Goal: Transaction & Acquisition: Purchase product/service

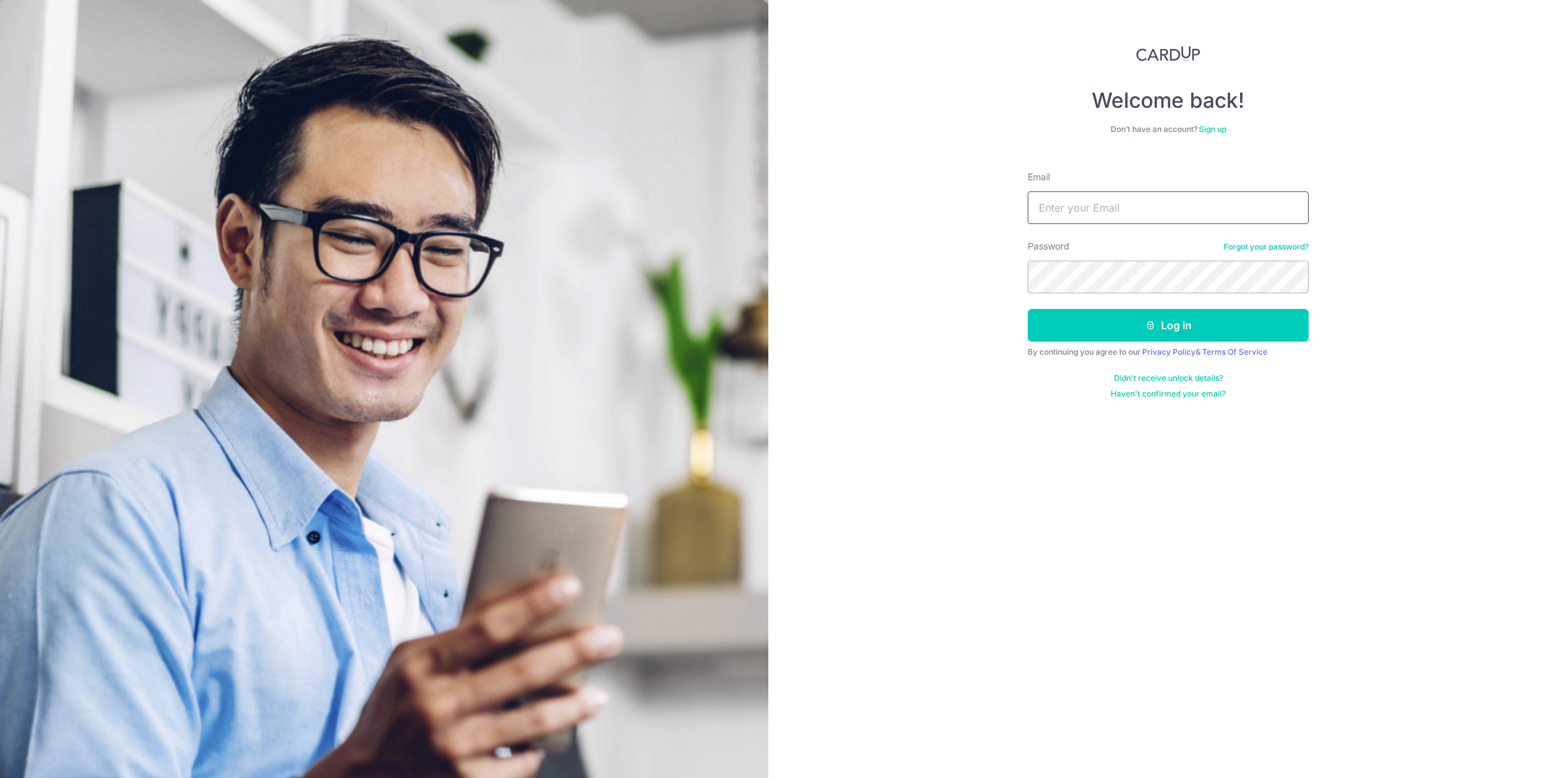
type input "[EMAIL_ADDRESS][DOMAIN_NAME]"
click at [1137, 323] on button "Log in" at bounding box center [1168, 325] width 281 height 32
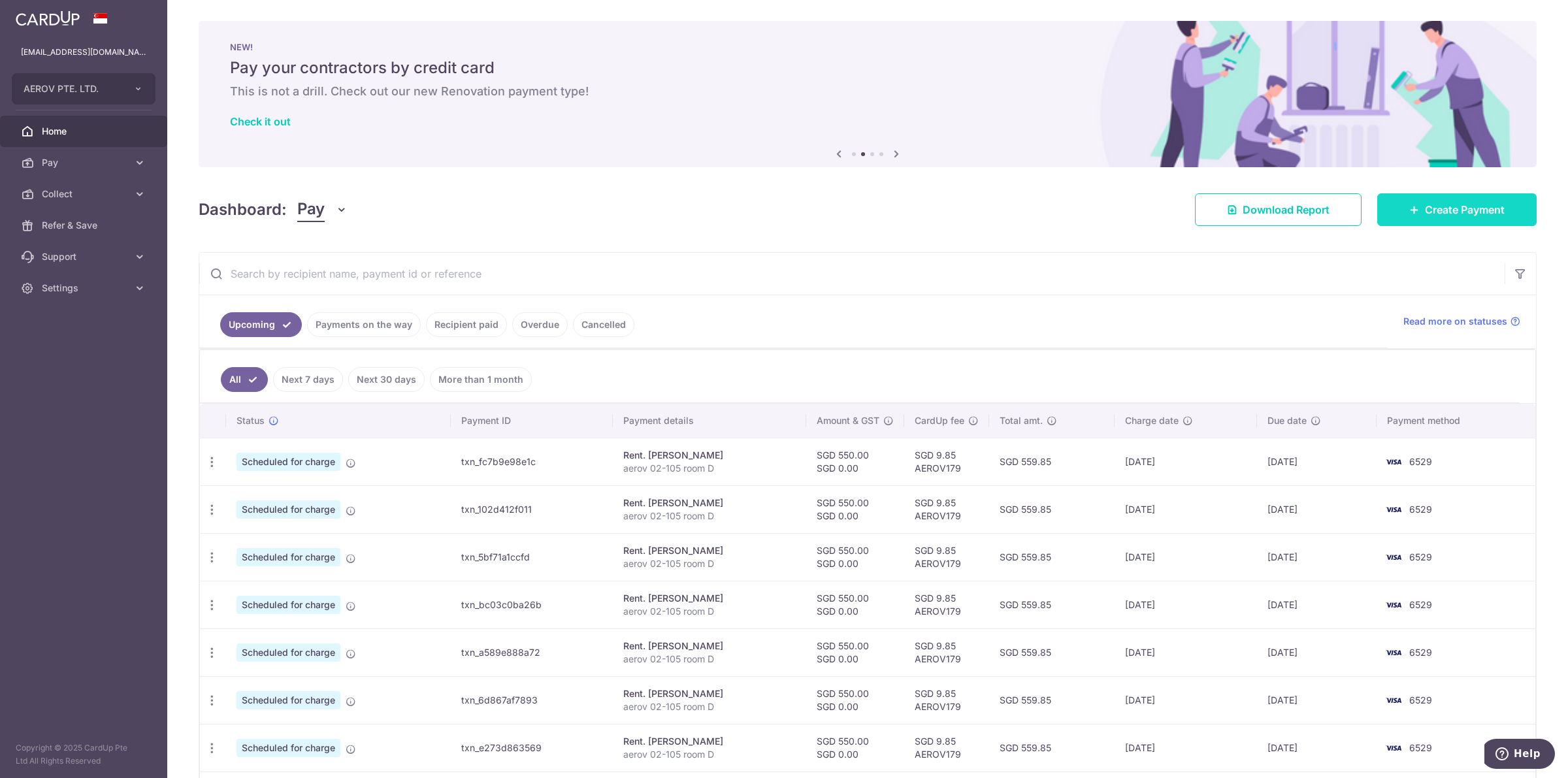
click at [1473, 196] on link "Create Payment" at bounding box center [1457, 209] width 159 height 32
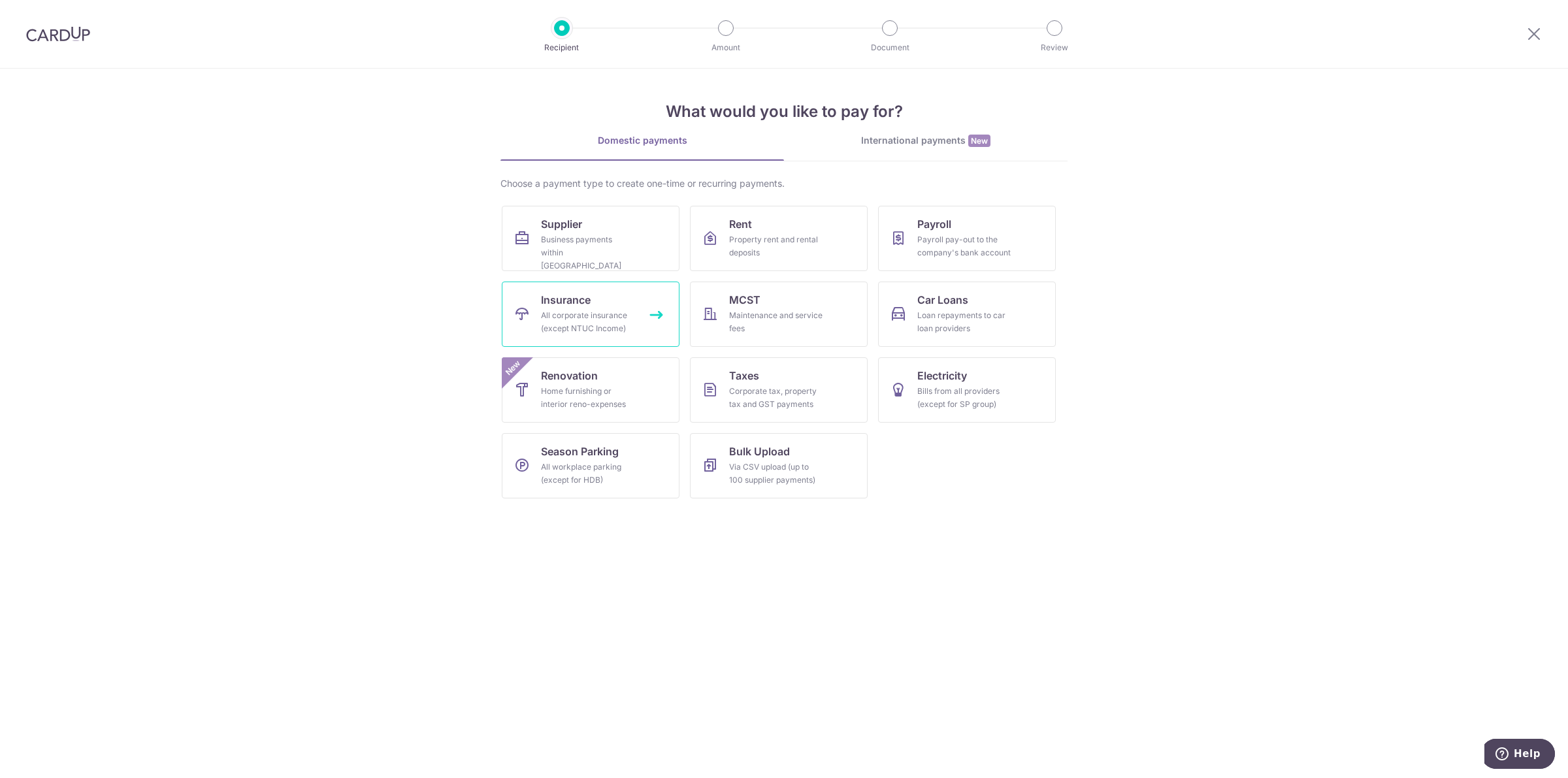
click at [576, 306] on span "Insurance" at bounding box center [566, 300] width 50 height 16
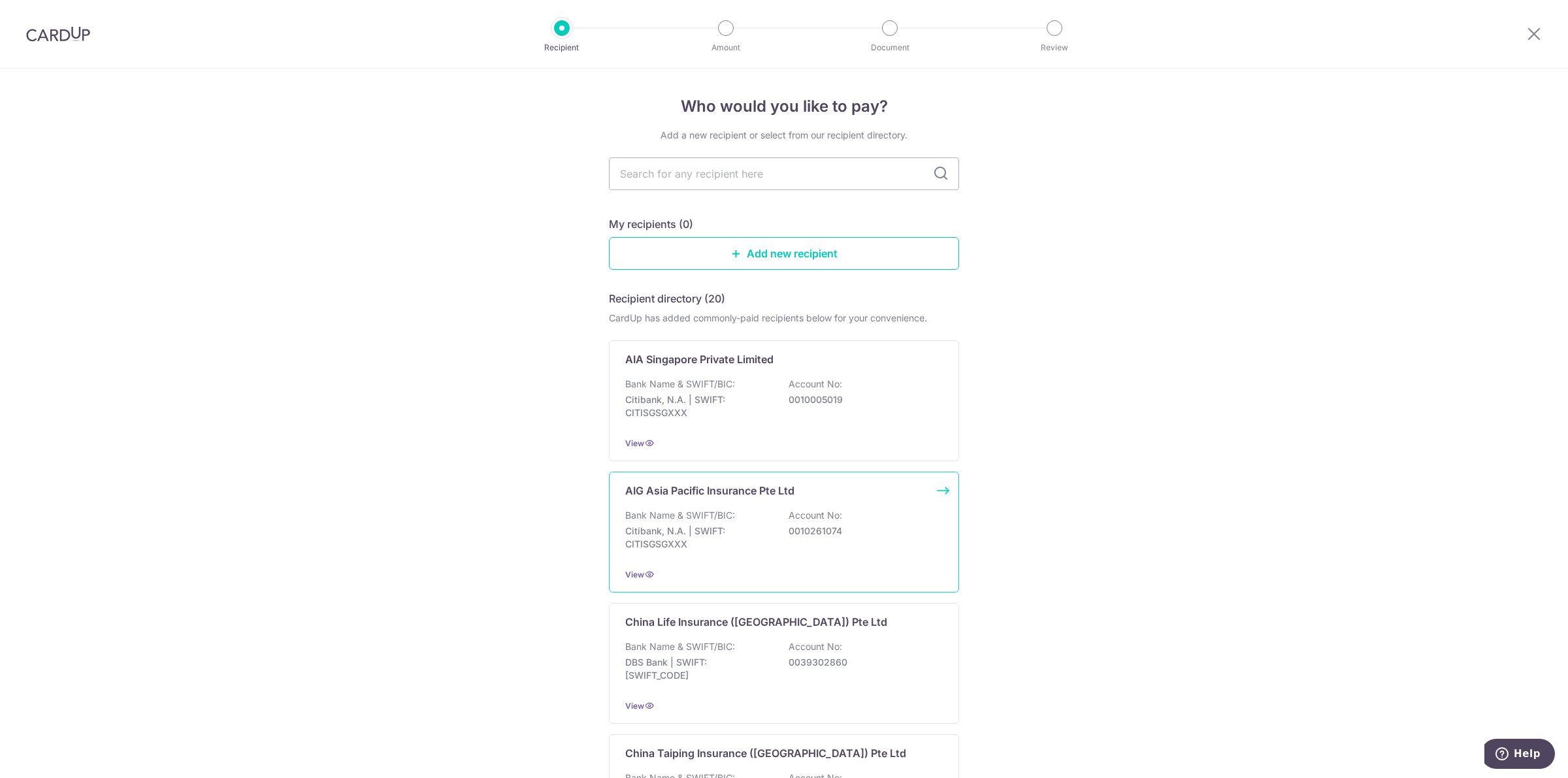
click at [676, 529] on p "Citibank, N.A. | SWIFT: CITISGSGXXX" at bounding box center [699, 538] width 146 height 26
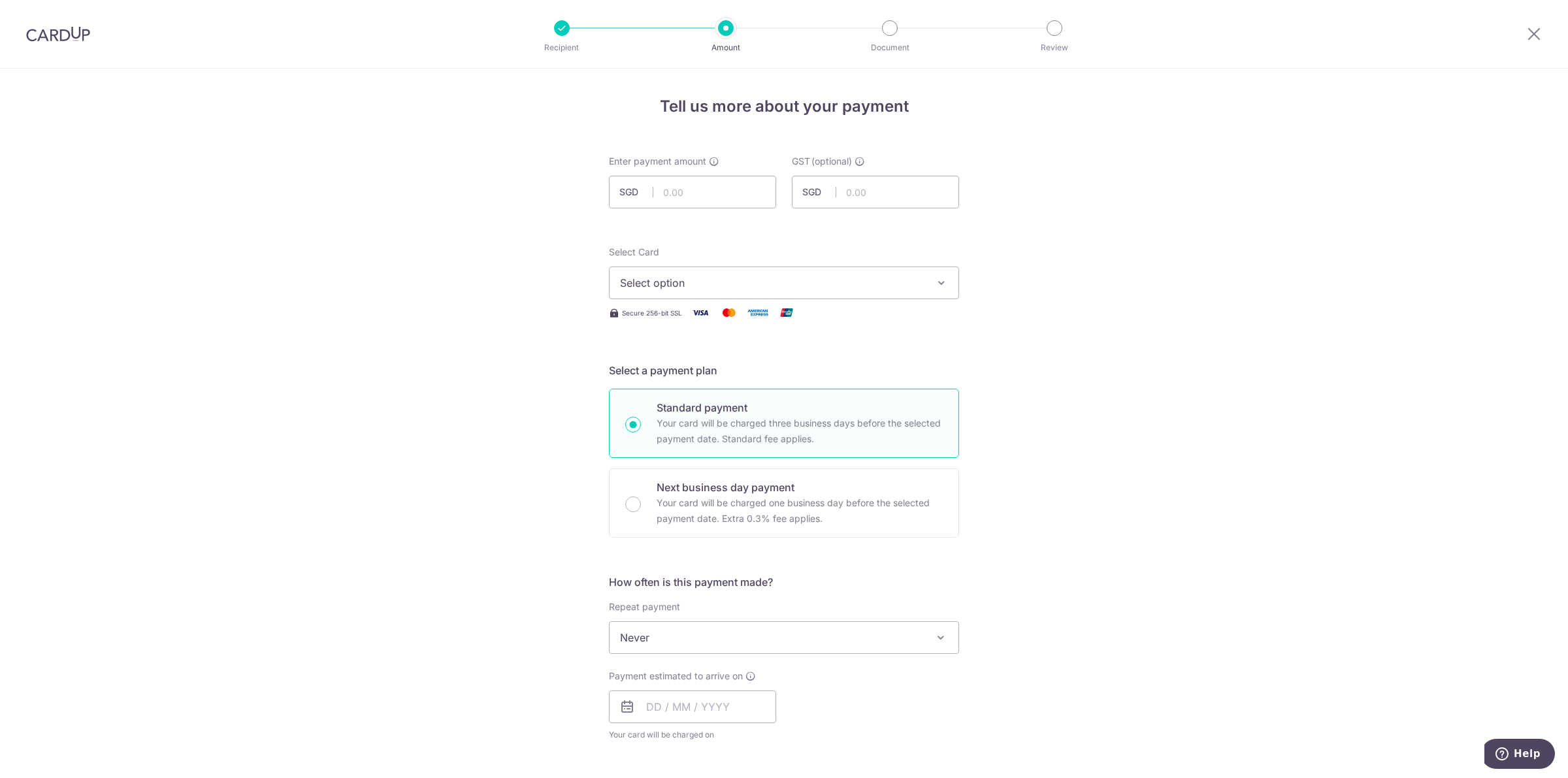
click at [73, 30] on img at bounding box center [58, 34] width 64 height 16
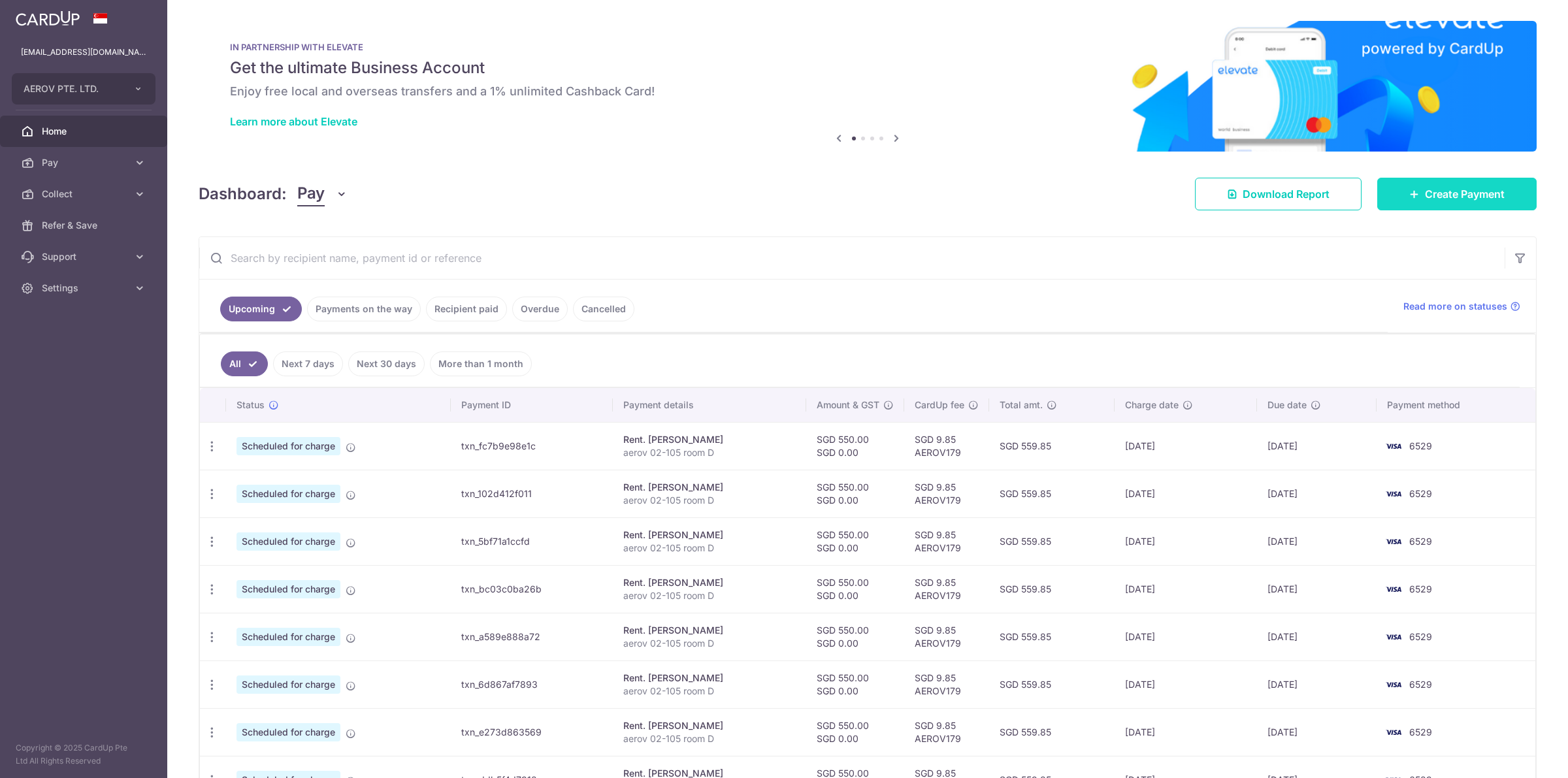
click at [1445, 191] on span "Create Payment" at bounding box center [1464, 194] width 79 height 16
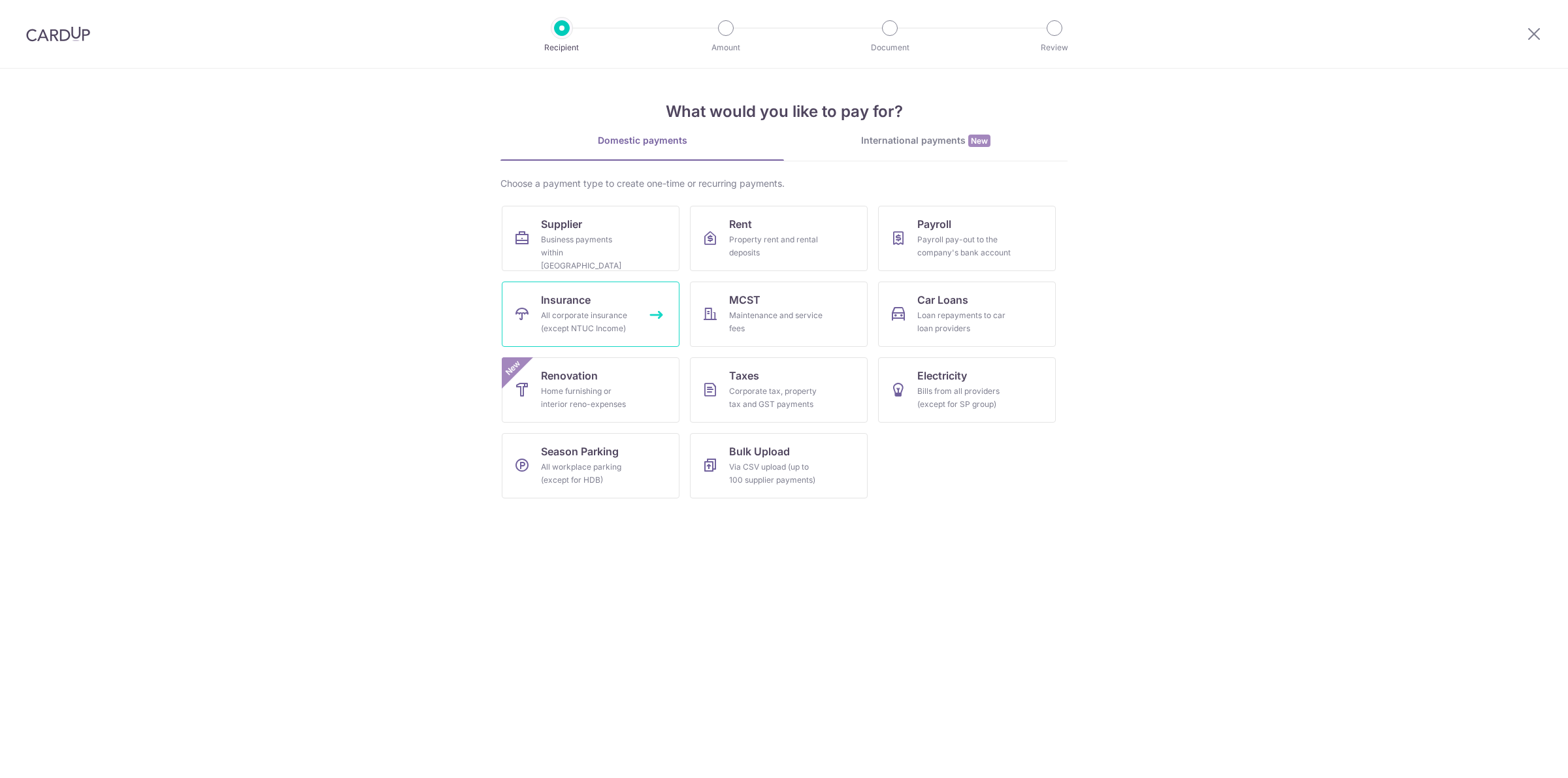
click at [572, 324] on div "All corporate insurance (except NTUC Income)" at bounding box center [588, 322] width 94 height 26
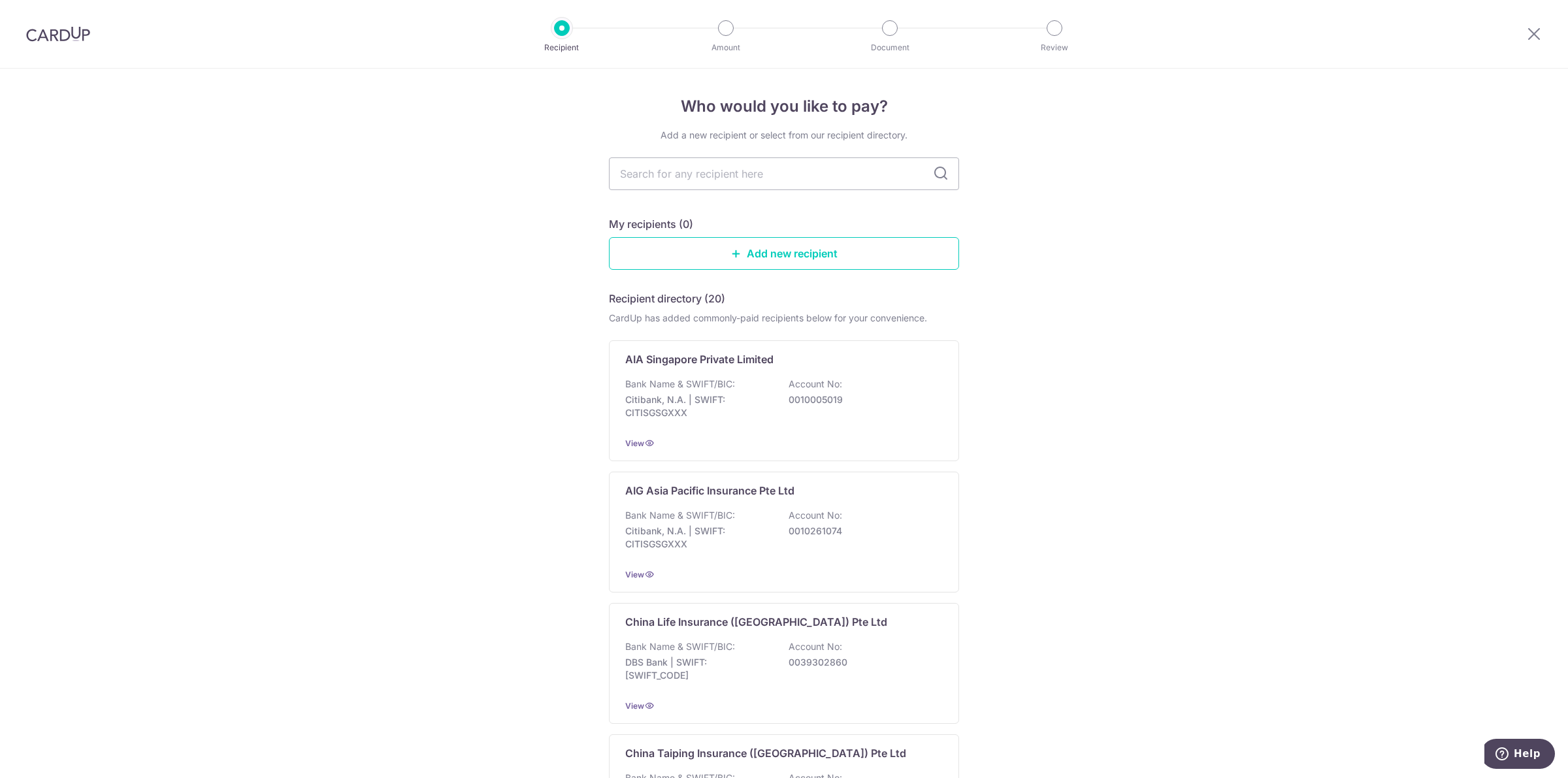
click at [755, 534] on p "Citibank, N.A. | SWIFT: CITISGSGXXX" at bounding box center [699, 538] width 146 height 26
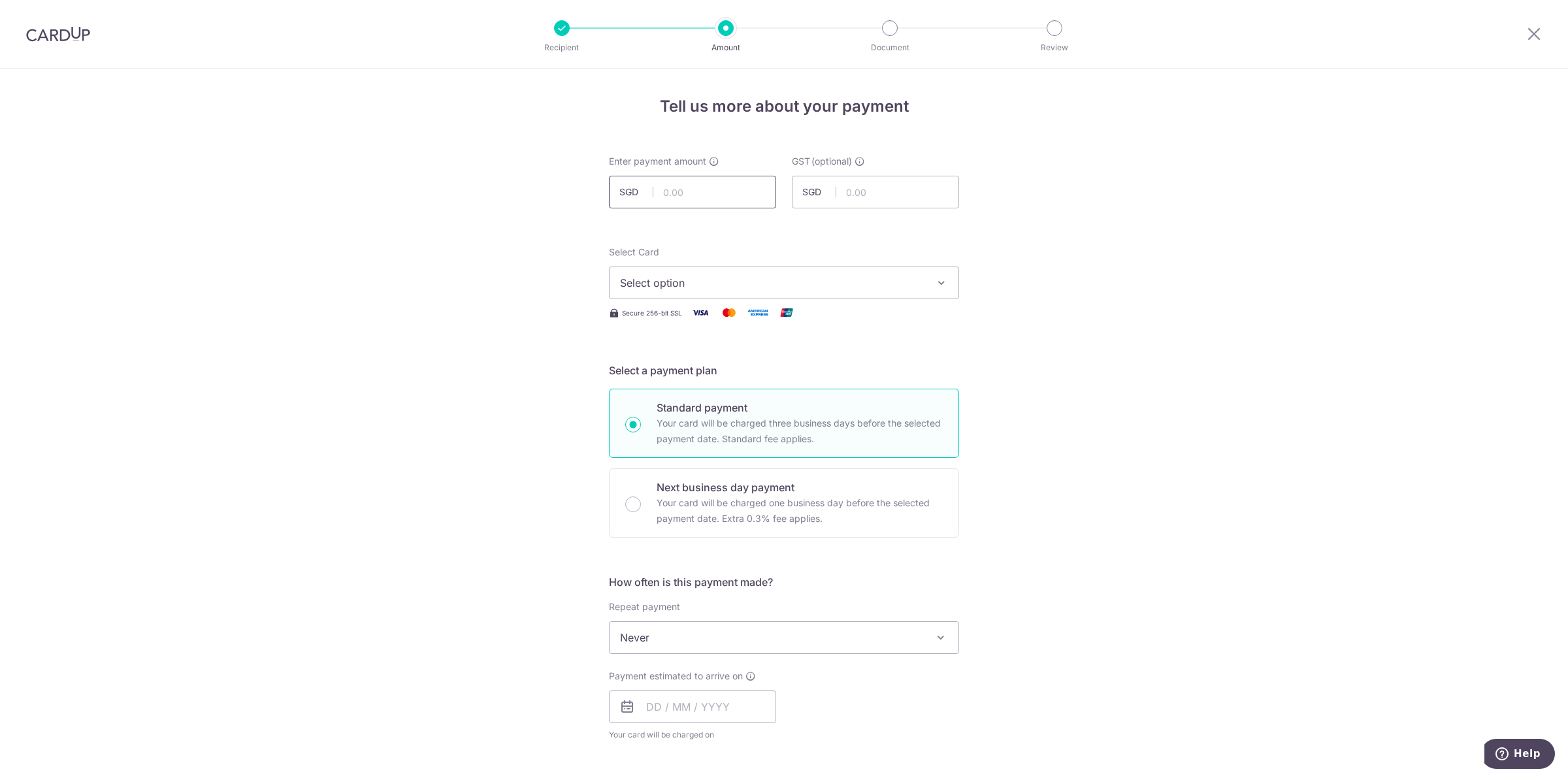
click at [664, 191] on input "text" at bounding box center [693, 192] width 167 height 32
type input "779.73"
click at [978, 291] on div "Tell us more about your payment Enter payment amount SGD 779.73 779.73 GST (opt…" at bounding box center [784, 703] width 1568 height 1270
click at [889, 286] on span "Select option" at bounding box center [772, 282] width 304 height 16
click at [749, 378] on span "**** 6529" at bounding box center [784, 376] width 328 height 16
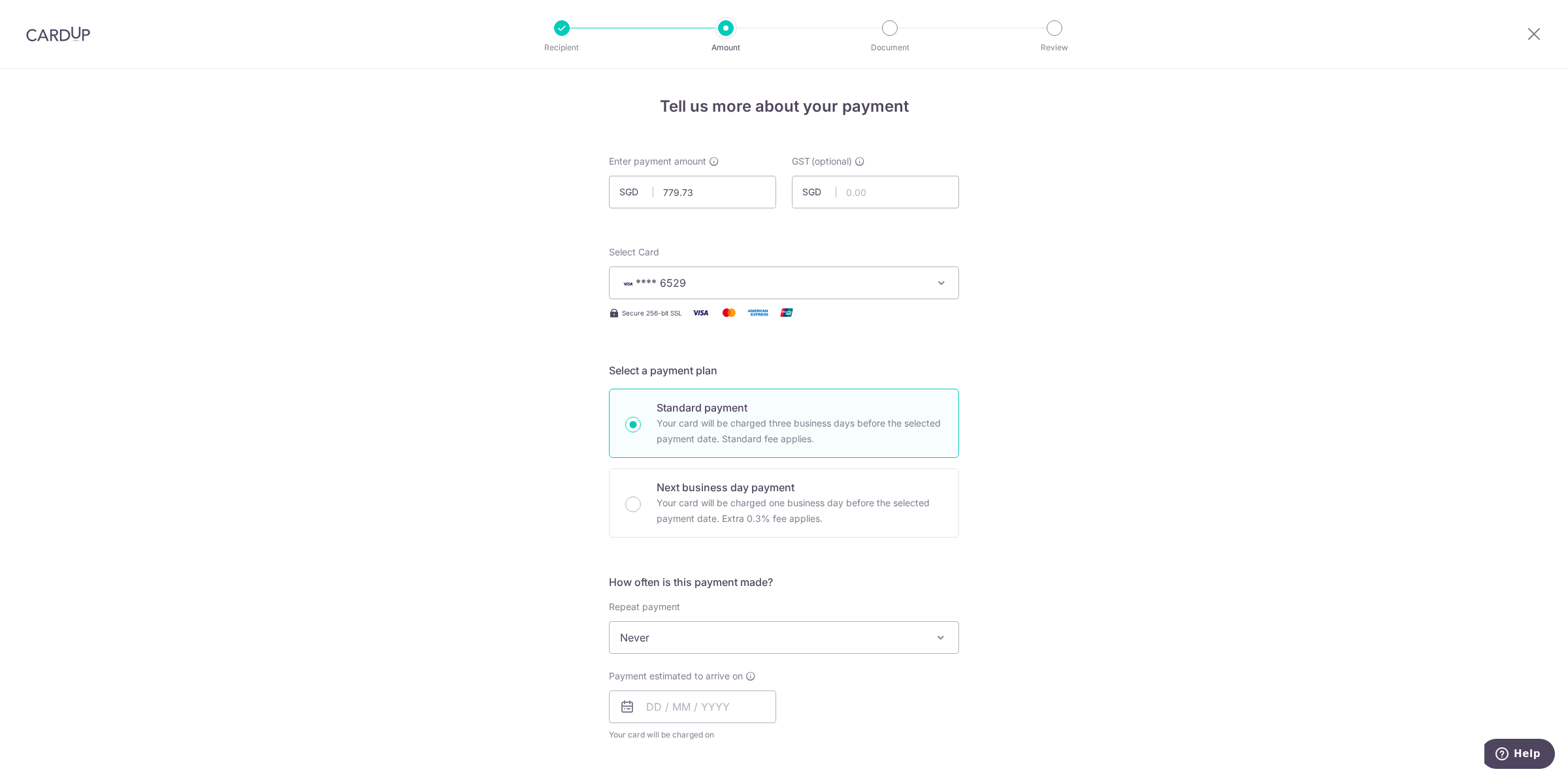
click at [1102, 368] on div "Tell us more about your payment Enter payment amount SGD 779.73 779.73 GST (opt…" at bounding box center [784, 703] width 1568 height 1270
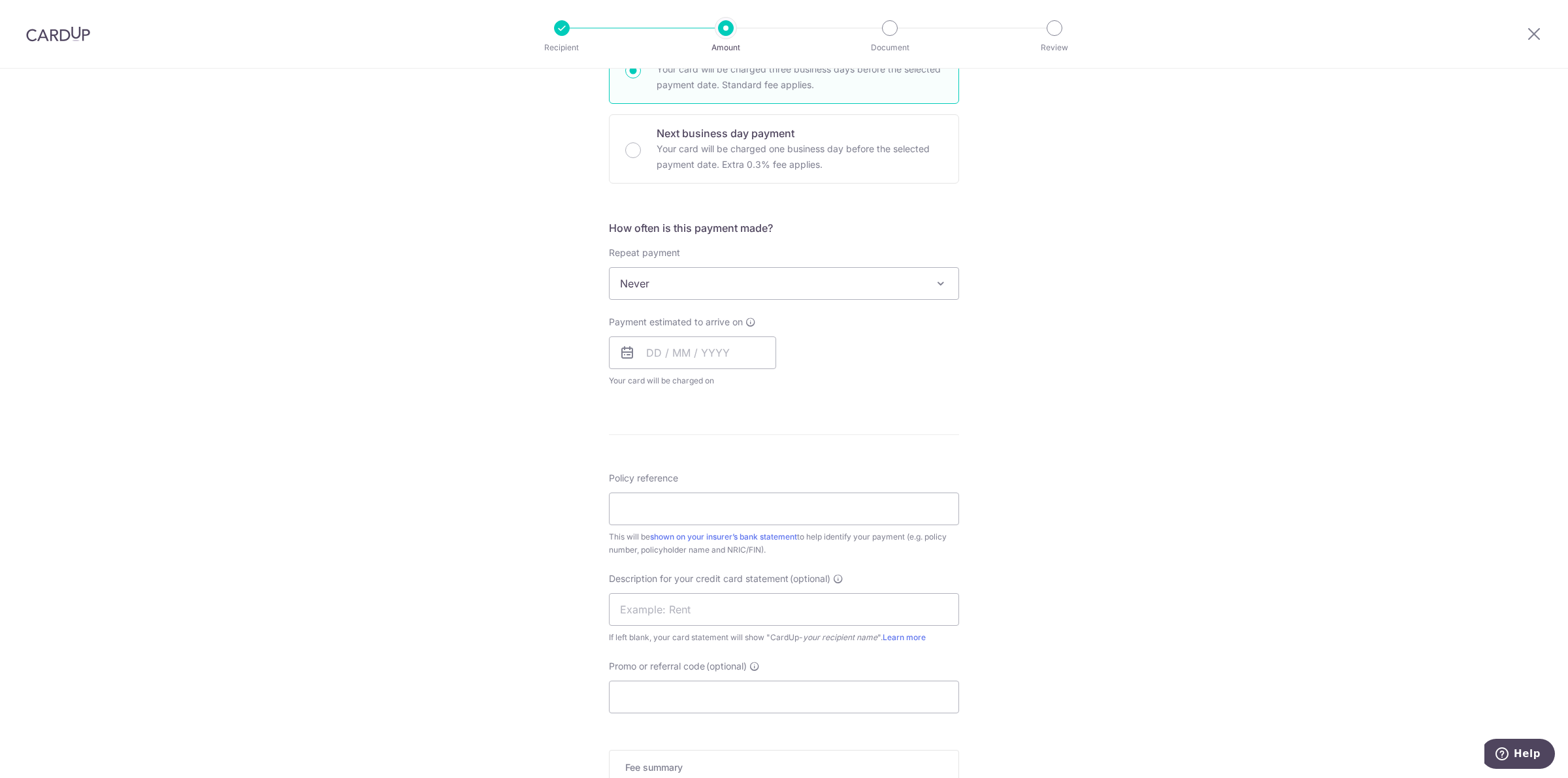
scroll to position [490, 0]
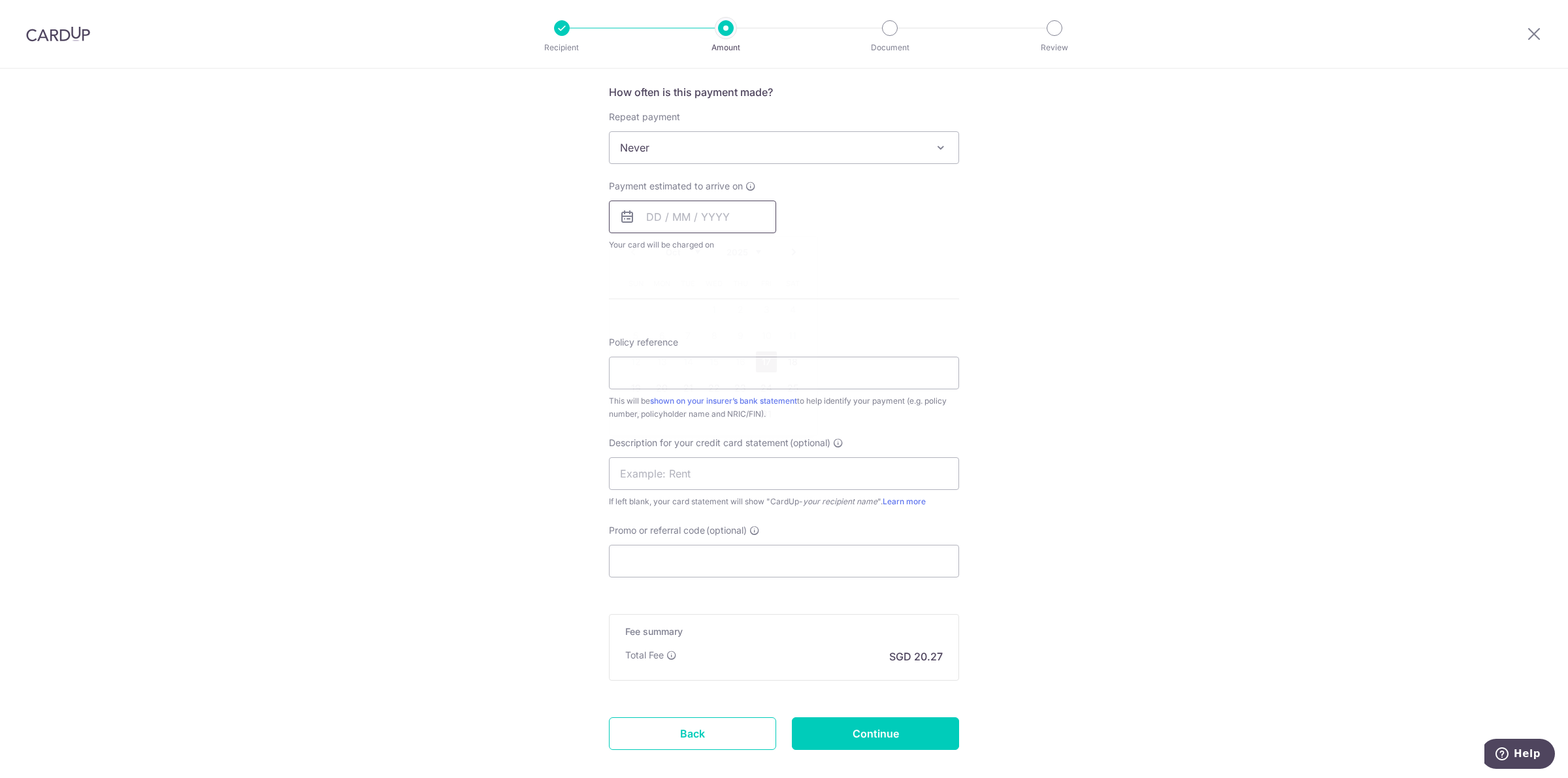
click at [658, 214] on input "text" at bounding box center [693, 217] width 167 height 32
click at [762, 360] on link "17" at bounding box center [766, 362] width 21 height 21
click at [1081, 184] on div "Tell us more about your payment Enter payment amount SGD 779.73 779.73 GST (opt…" at bounding box center [784, 213] width 1568 height 1270
type input "17/10/2025"
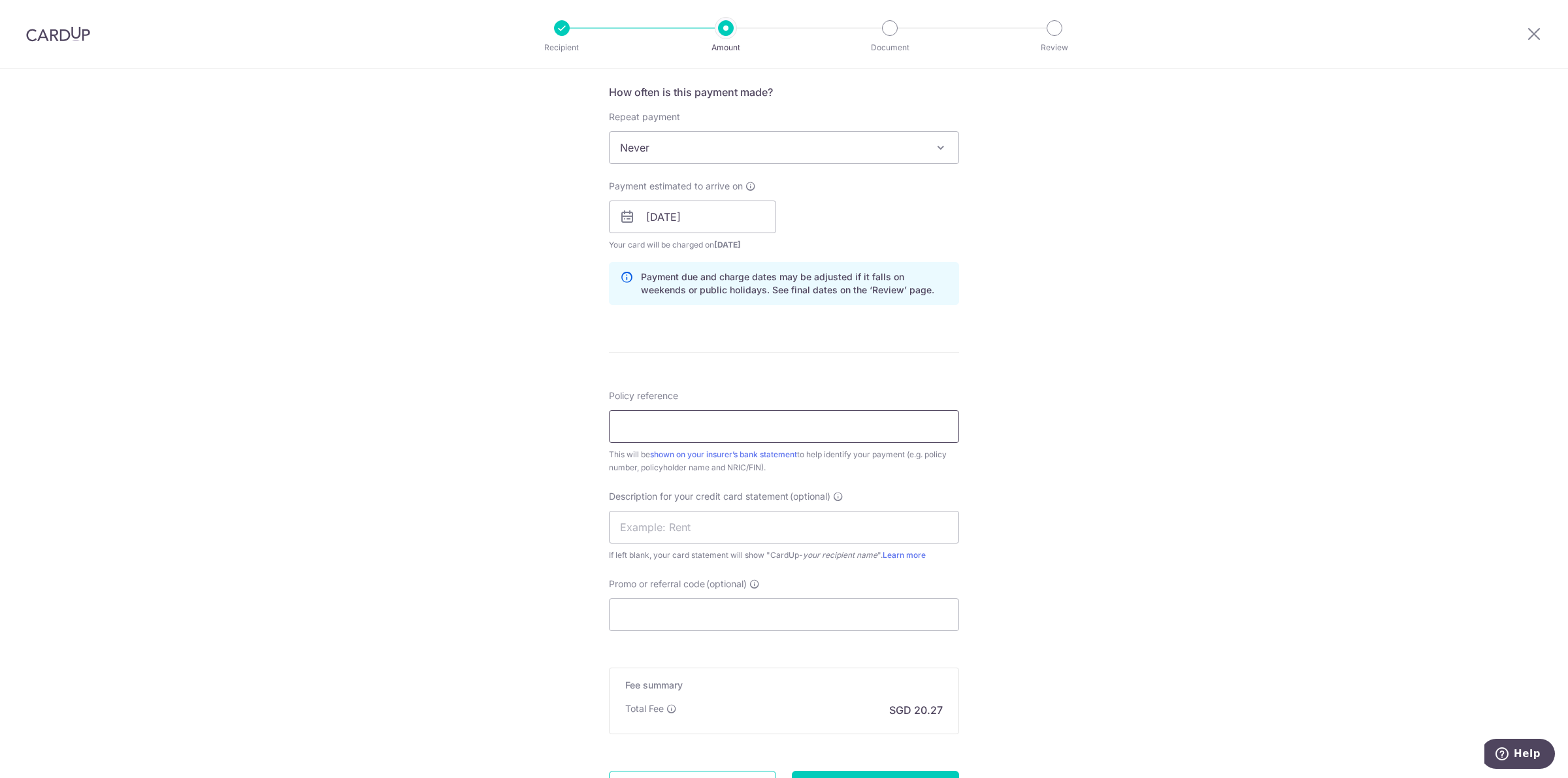
click at [755, 429] on input "Policy reference" at bounding box center [784, 426] width 350 height 32
paste input "SG22023780"
type input "SG22023780"
click at [715, 537] on input "text" at bounding box center [784, 527] width 350 height 32
type input "aig insurance"
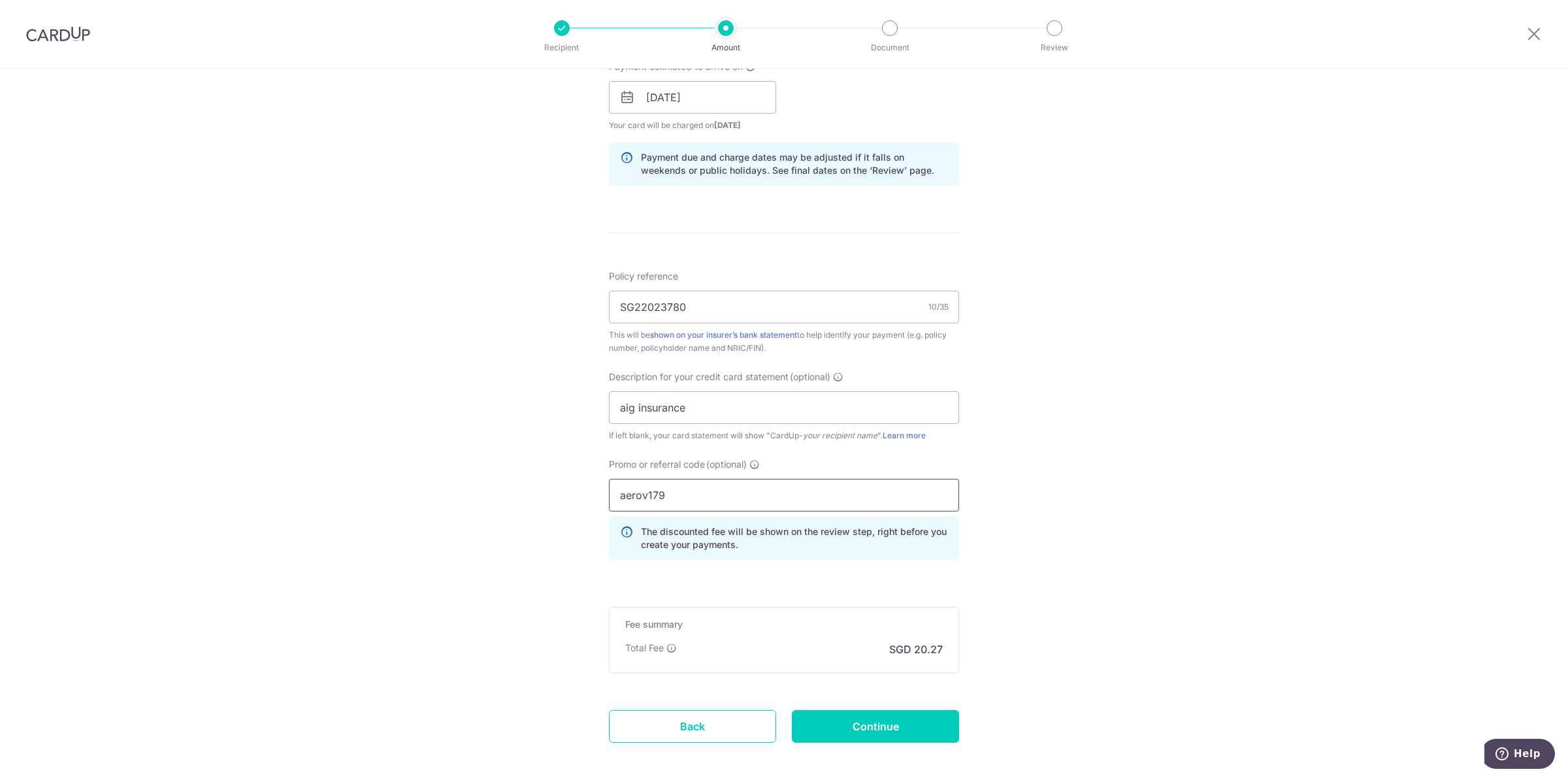
scroll to position [674, 0]
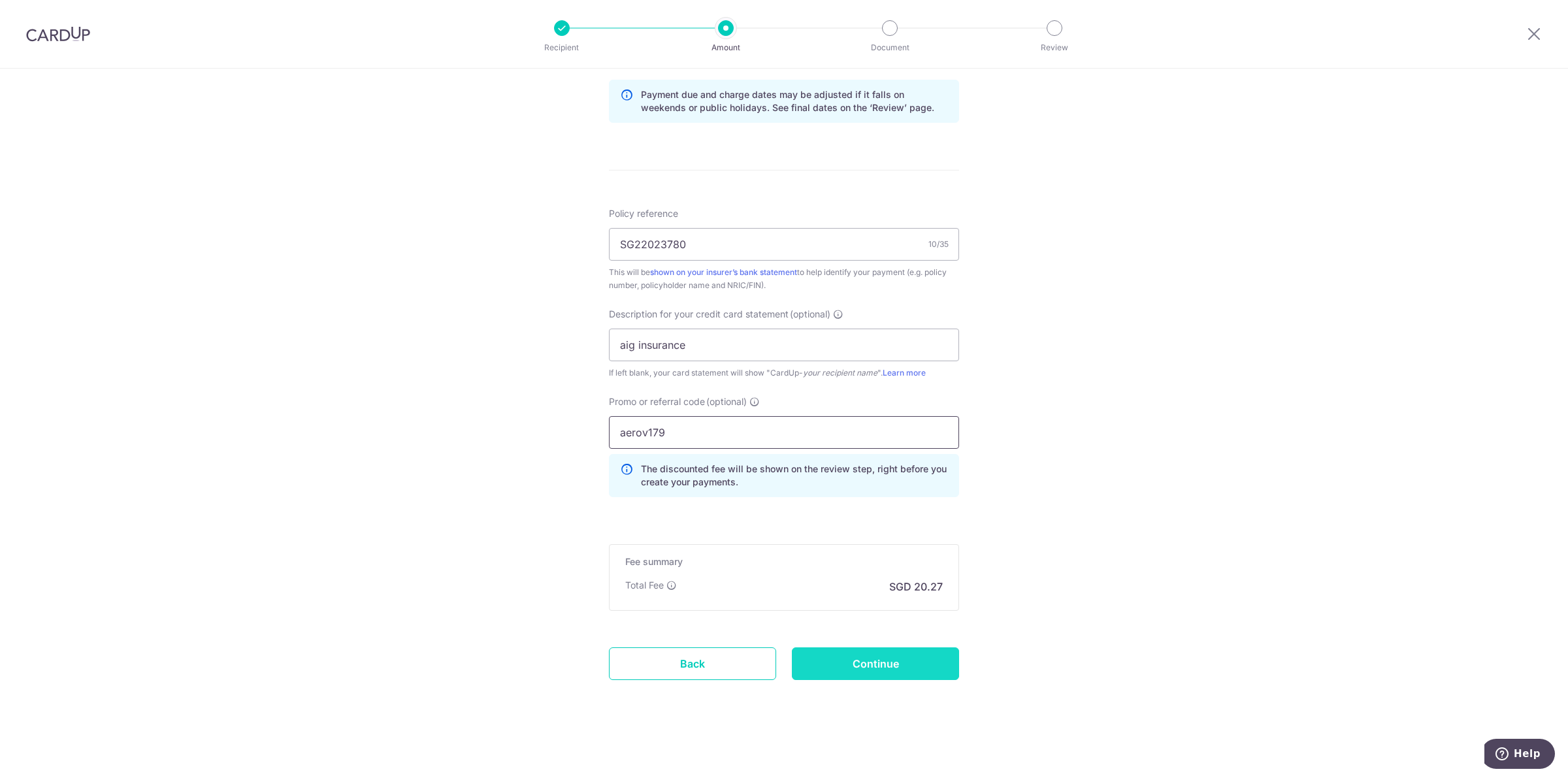
type input "aerov179"
click at [870, 663] on input "Continue" at bounding box center [875, 663] width 167 height 32
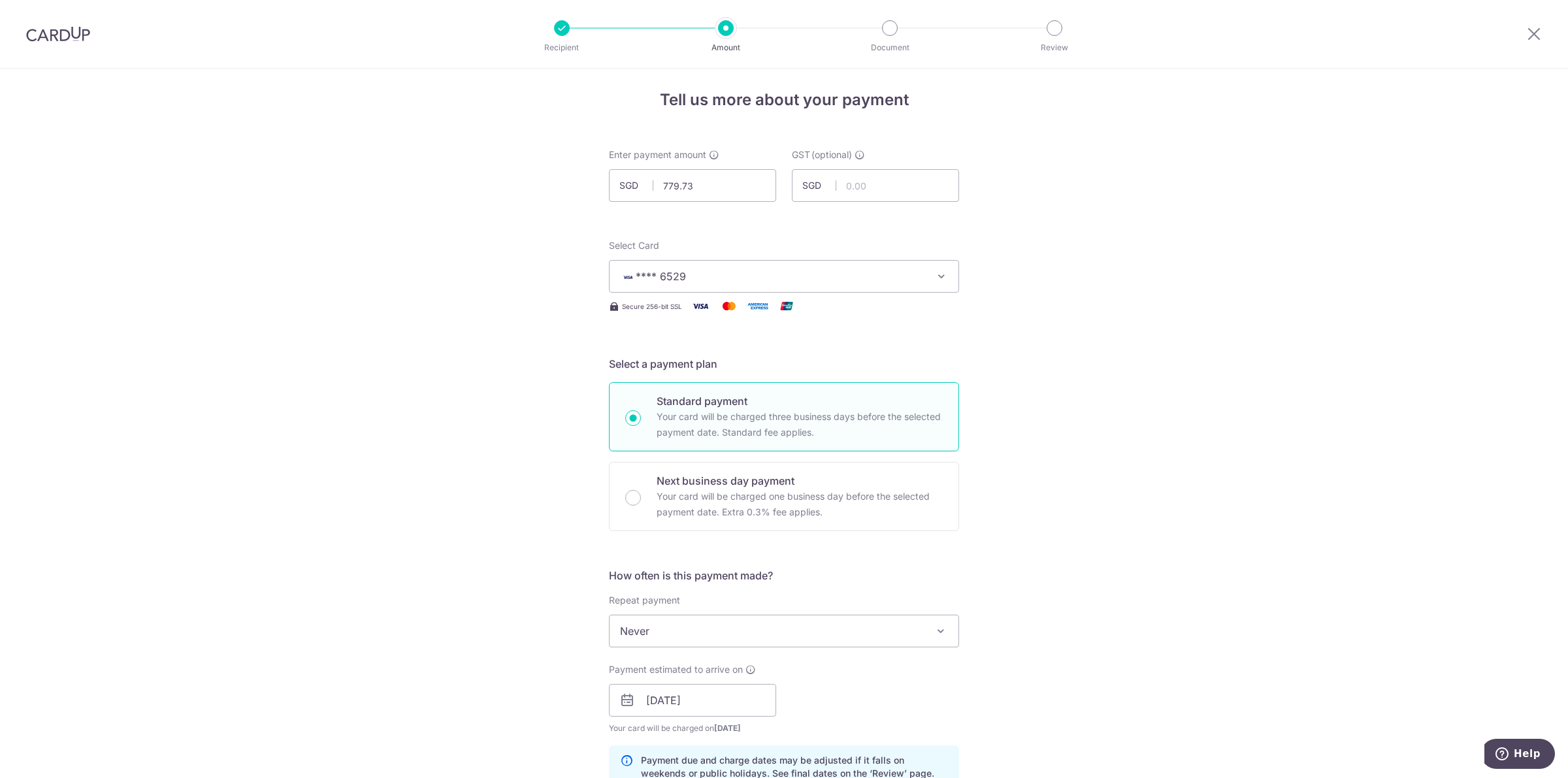
scroll to position [0, 0]
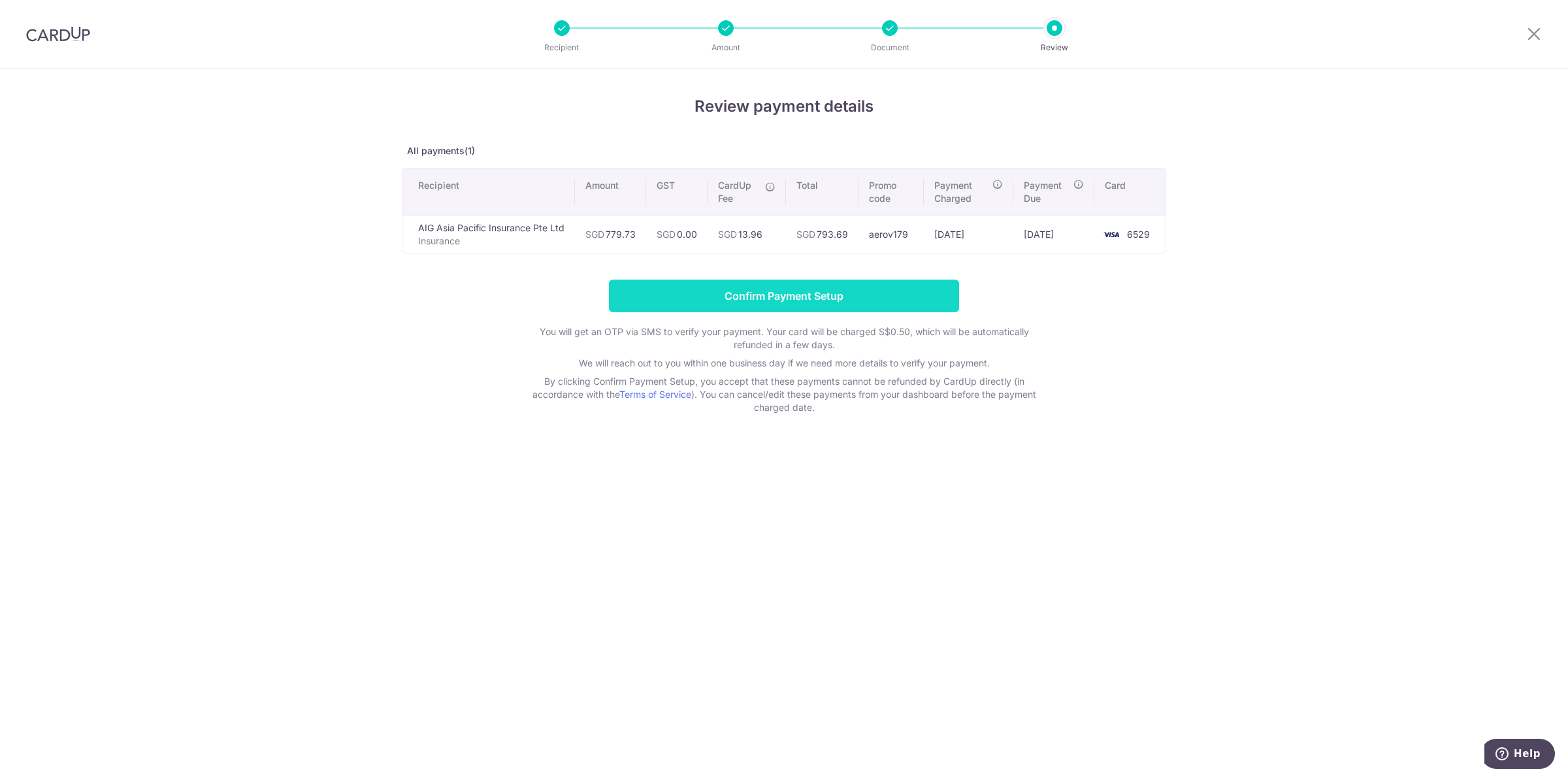
click at [766, 300] on input "Confirm Payment Setup" at bounding box center [784, 295] width 350 height 32
